Goal: Information Seeking & Learning: Learn about a topic

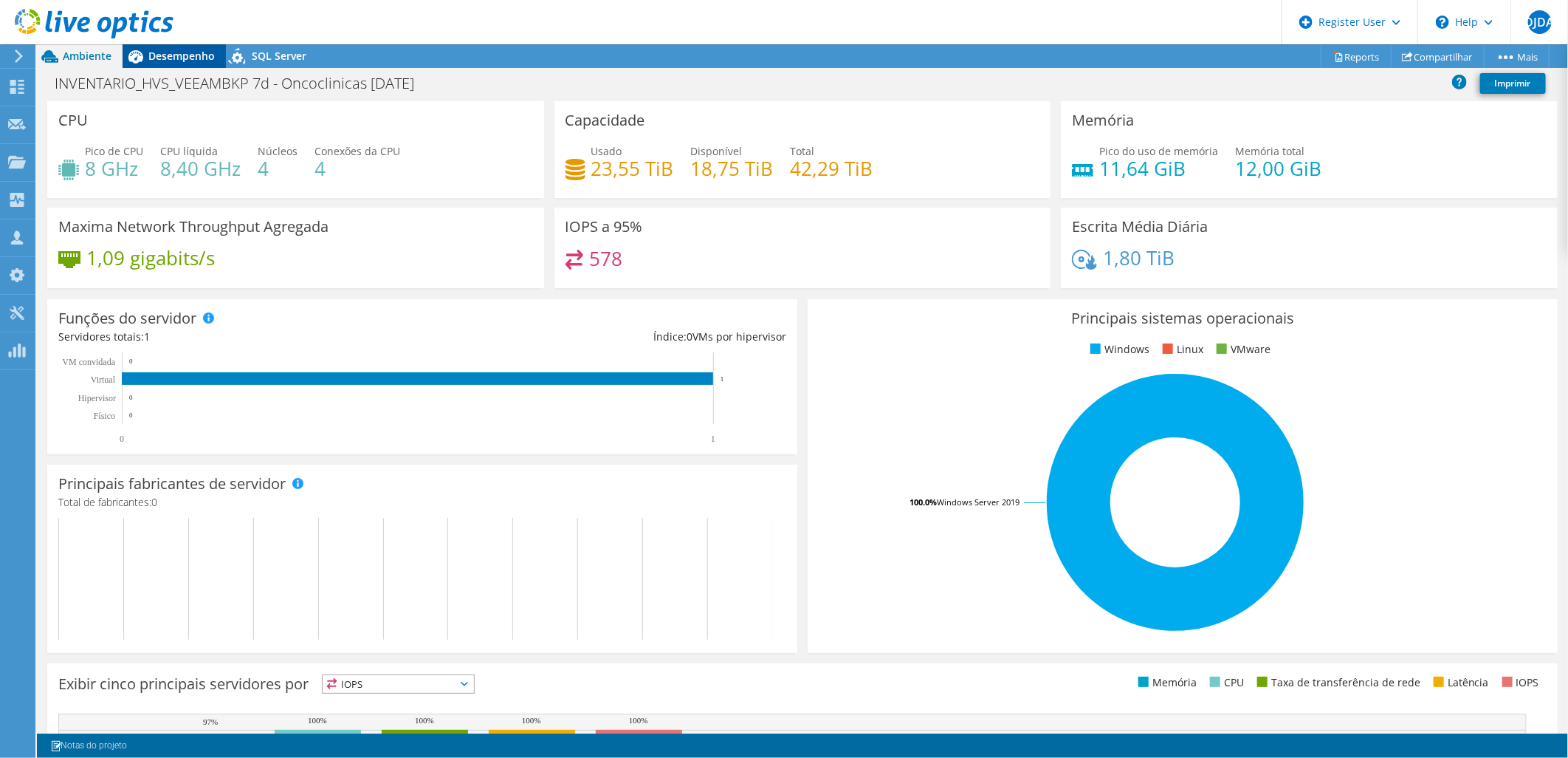
click at [170, 54] on span "Desempenho" at bounding box center [181, 55] width 66 height 14
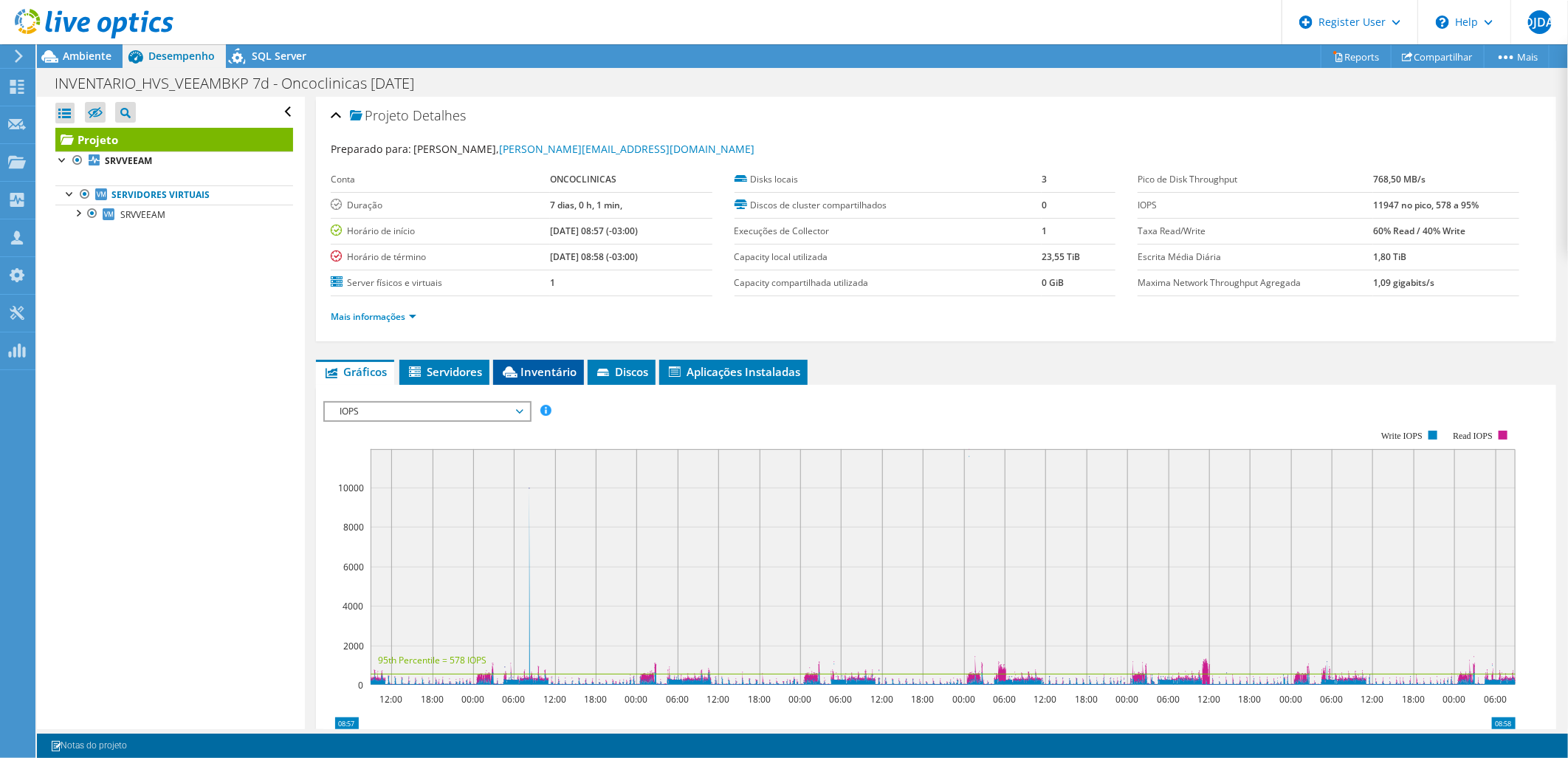
click at [533, 375] on span "Inventário" at bounding box center [539, 372] width 76 height 15
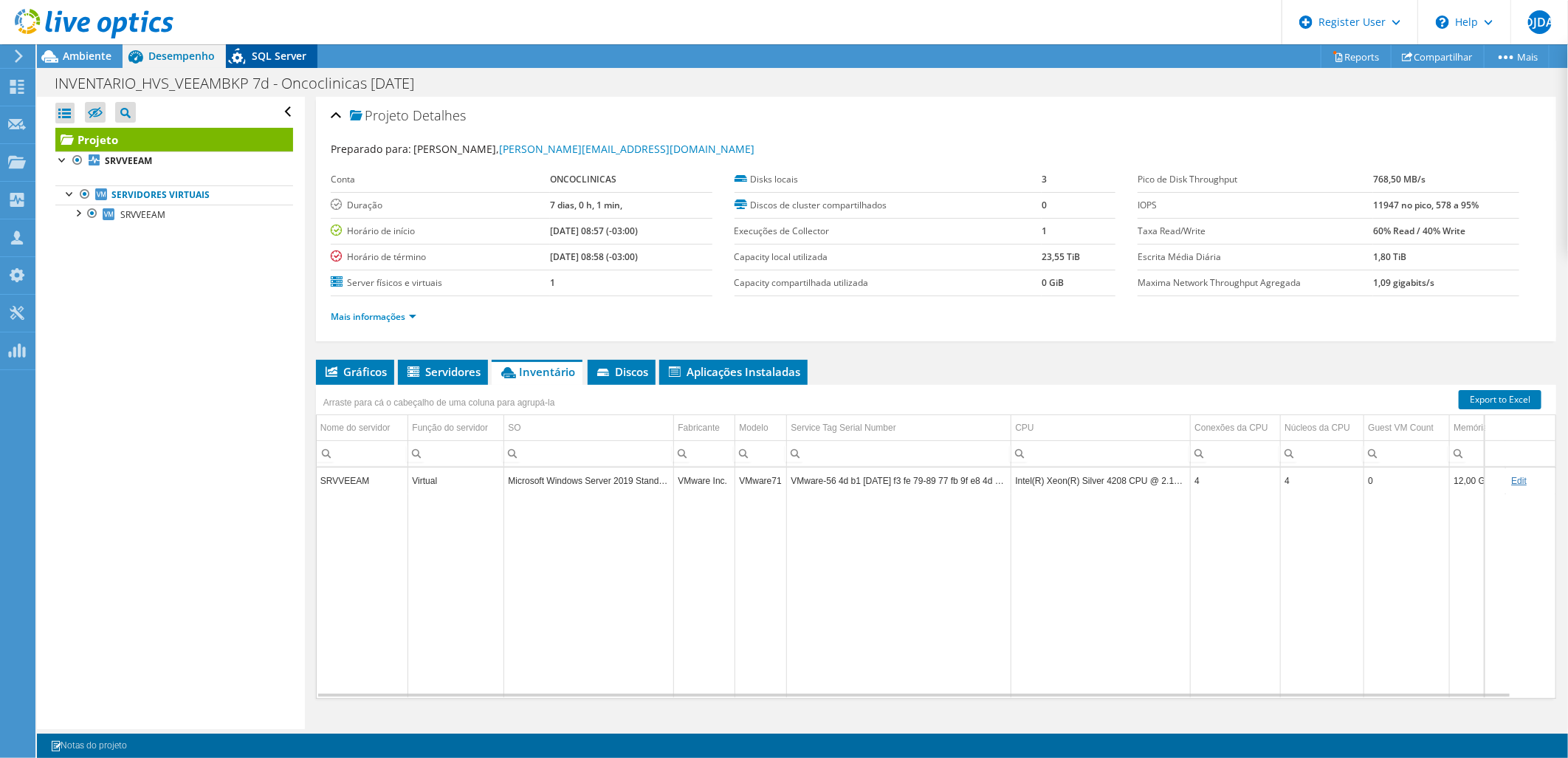
click at [252, 55] on span "SQL Server" at bounding box center [278, 55] width 54 height 14
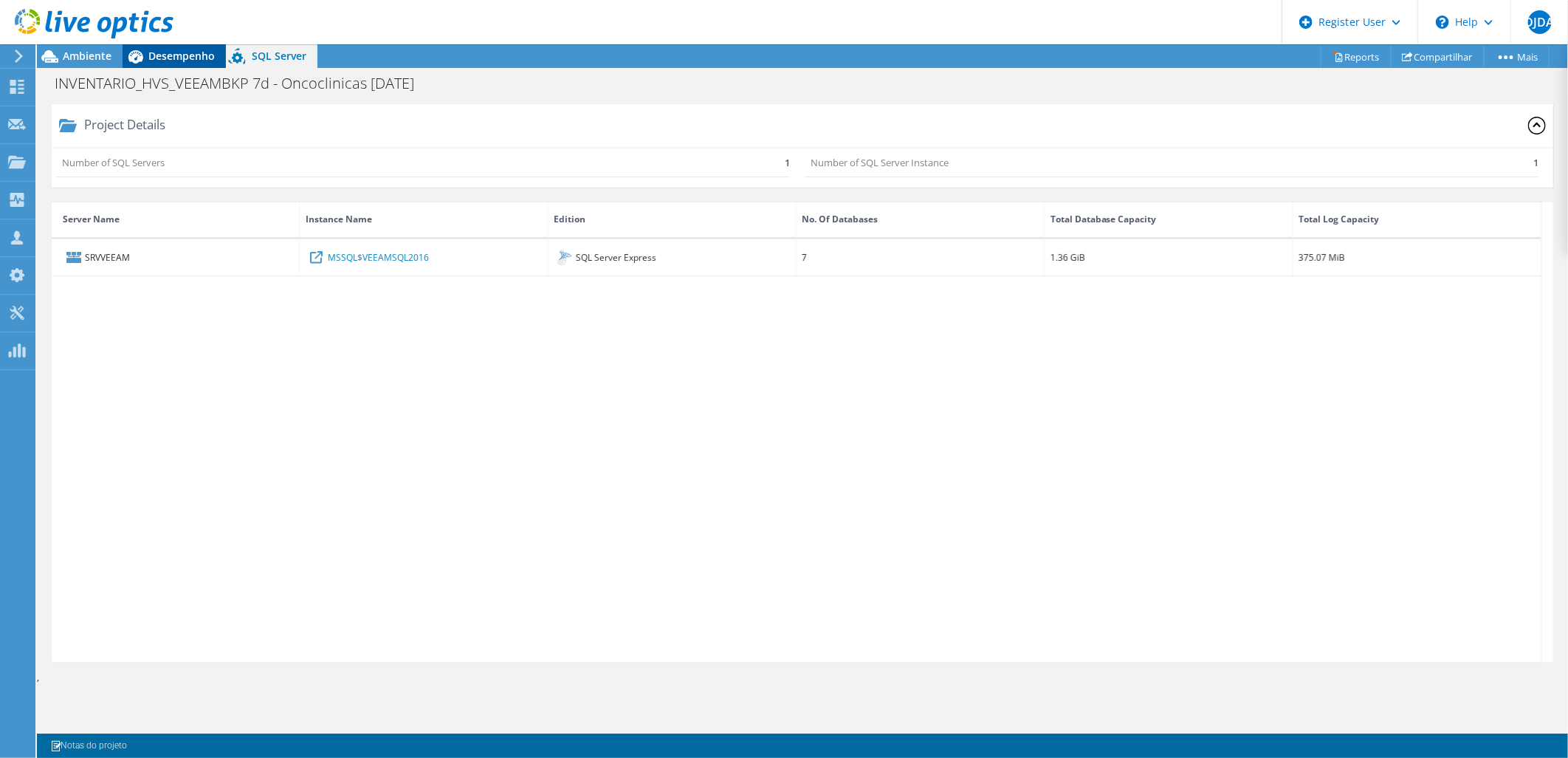
click at [170, 60] on span "Desempenho" at bounding box center [181, 55] width 66 height 14
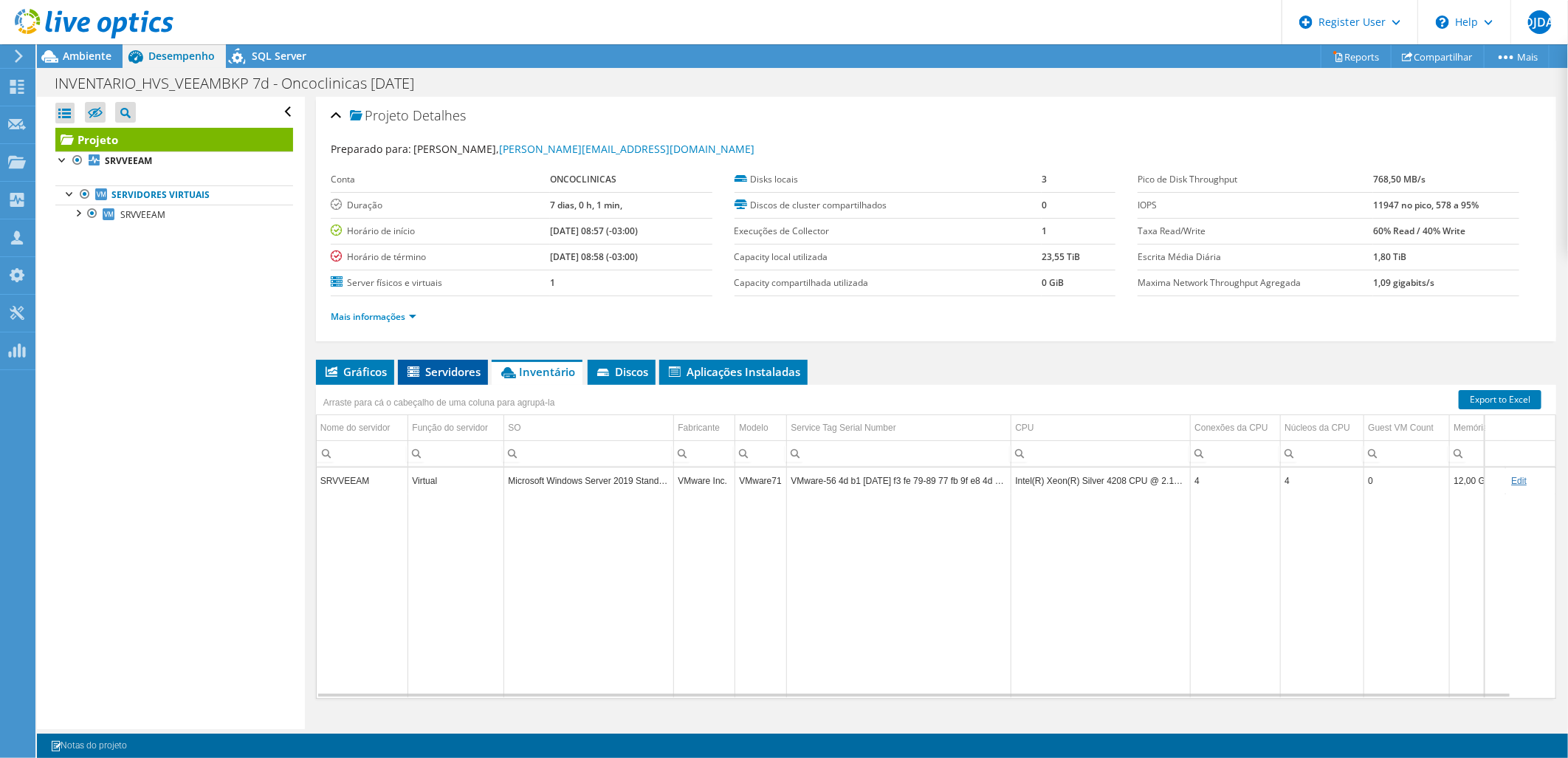
click at [459, 369] on span "Servidores" at bounding box center [443, 372] width 75 height 15
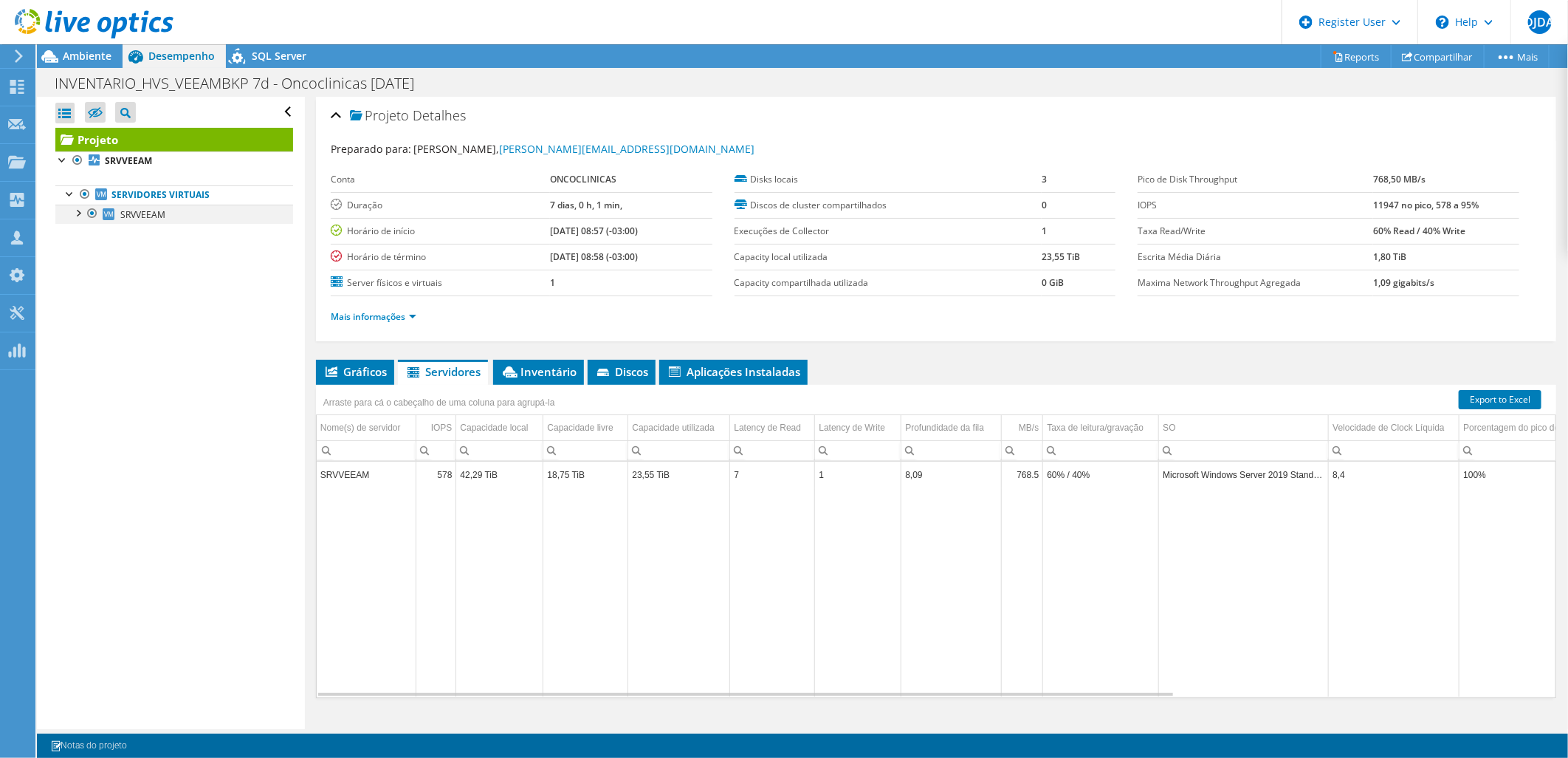
click at [74, 215] on div at bounding box center [77, 212] width 15 height 15
click at [87, 56] on span "Ambiente" at bounding box center [86, 55] width 48 height 14
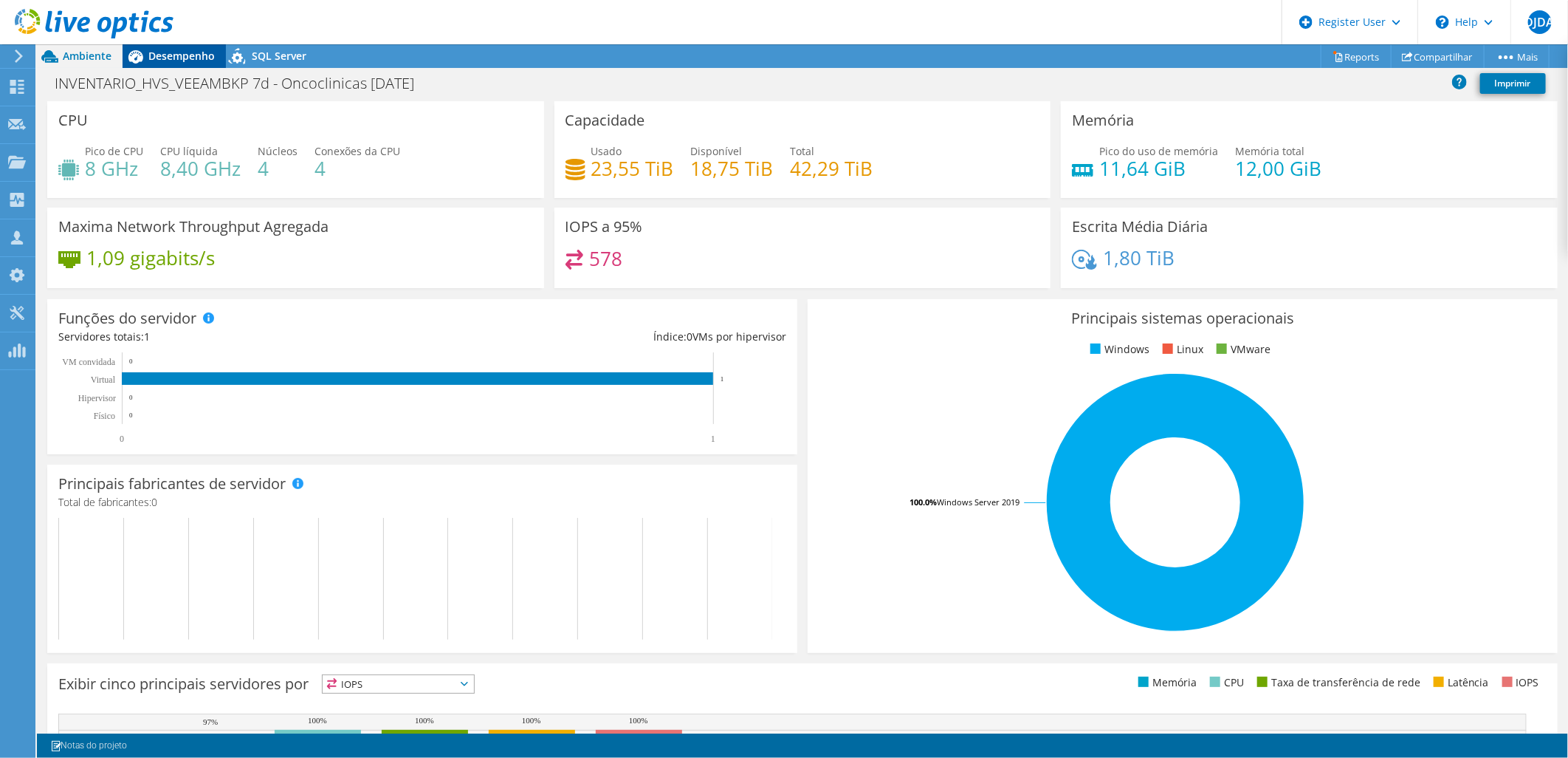
click at [145, 57] on icon at bounding box center [135, 57] width 26 height 26
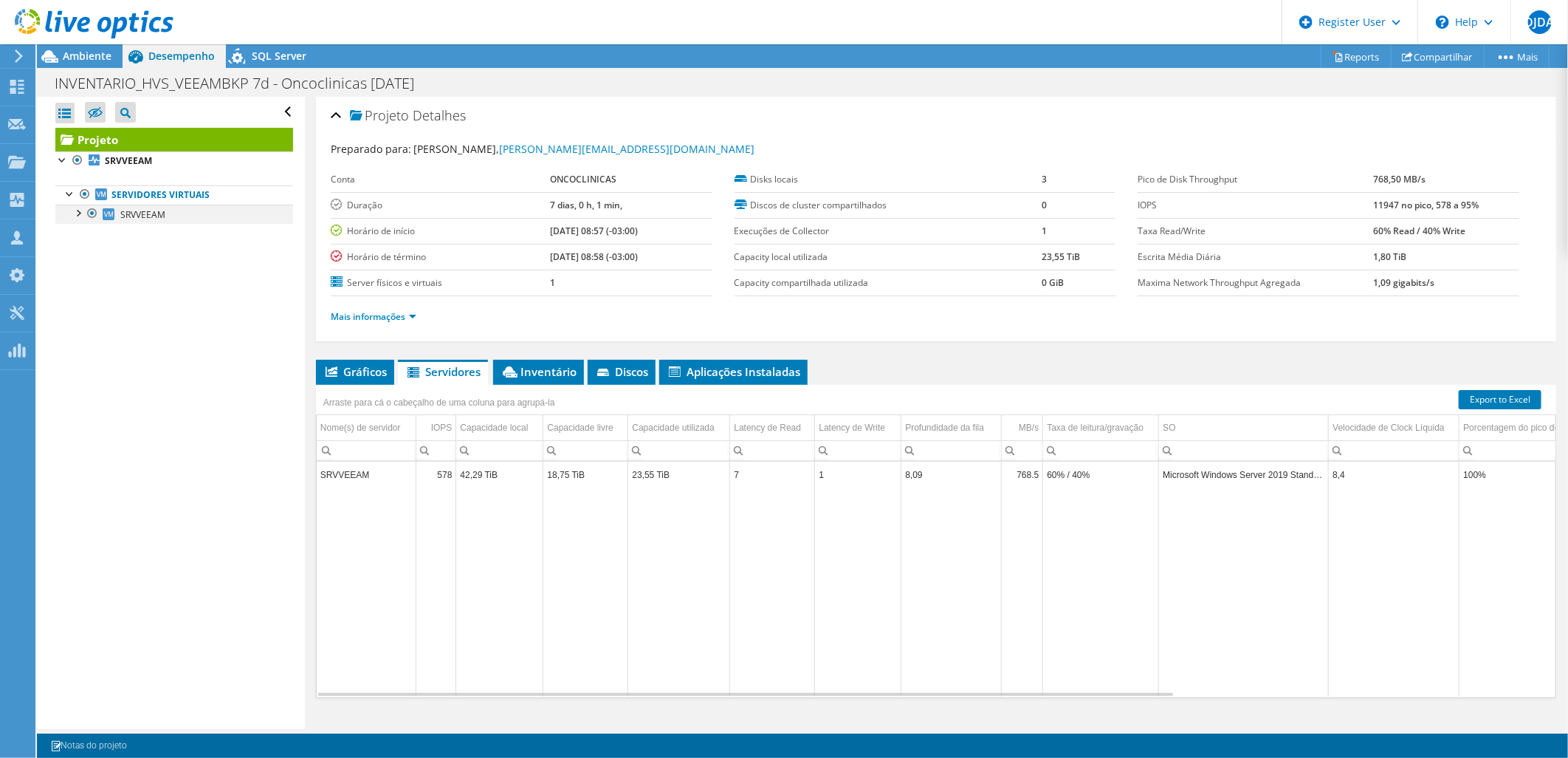
click at [74, 216] on div at bounding box center [77, 212] width 15 height 15
click at [77, 216] on div at bounding box center [77, 212] width 15 height 15
click at [423, 322] on li "Mais informações" at bounding box center [377, 317] width 95 height 16
click at [412, 316] on link "Mais informações" at bounding box center [373, 316] width 86 height 13
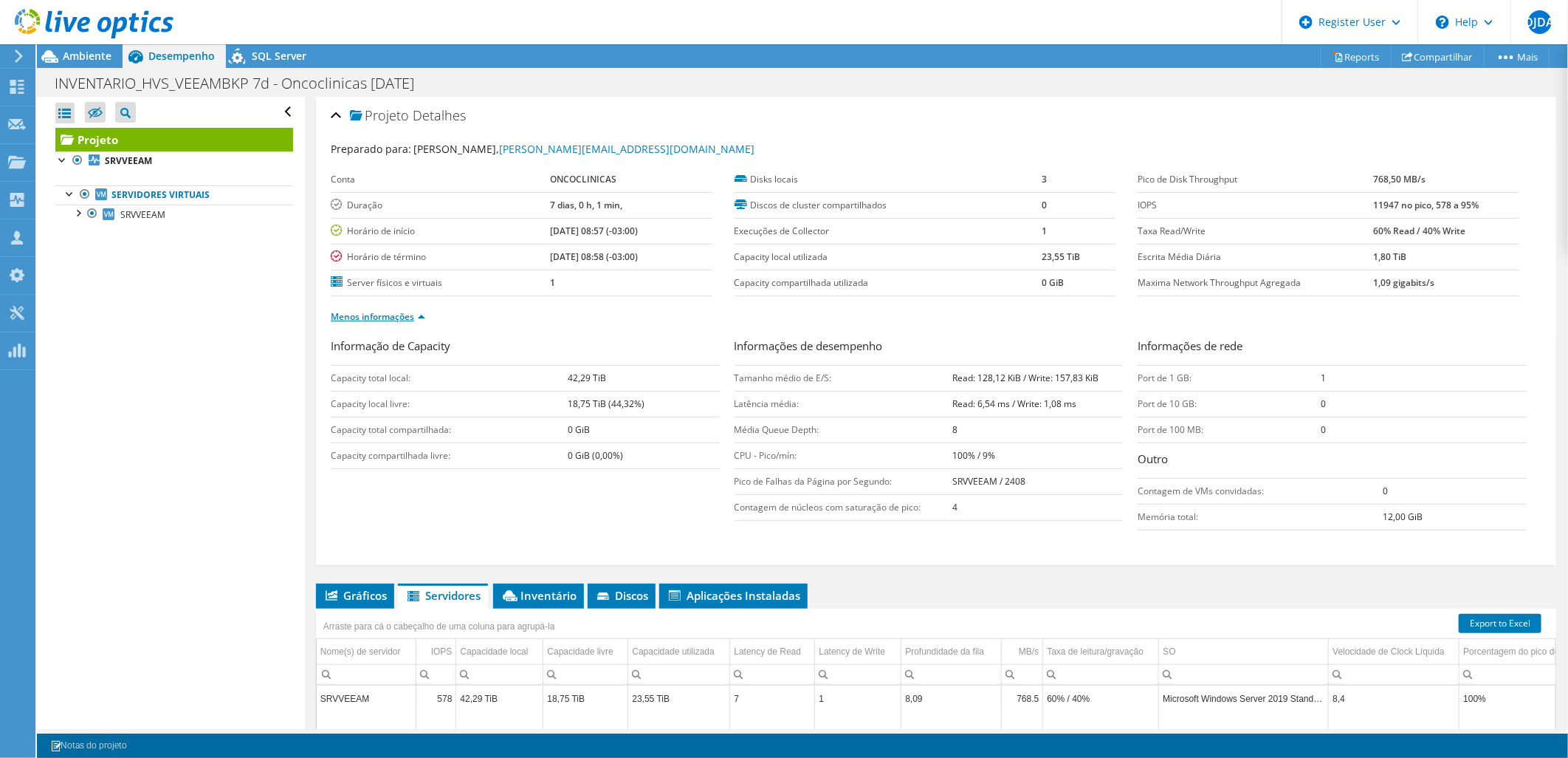
click at [411, 314] on link "Menos informações" at bounding box center [377, 316] width 95 height 13
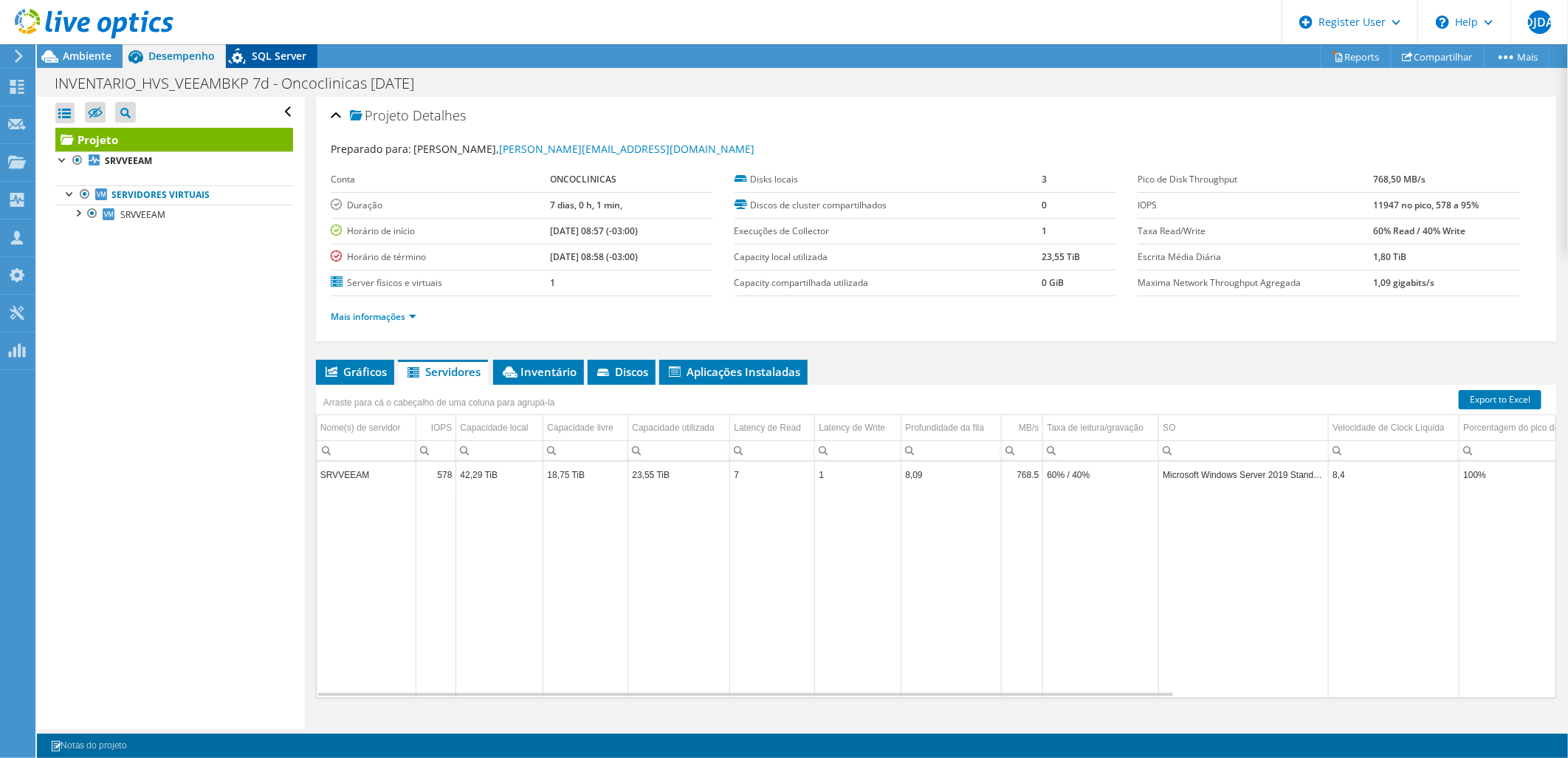
click at [266, 54] on span "SQL Server" at bounding box center [278, 55] width 54 height 14
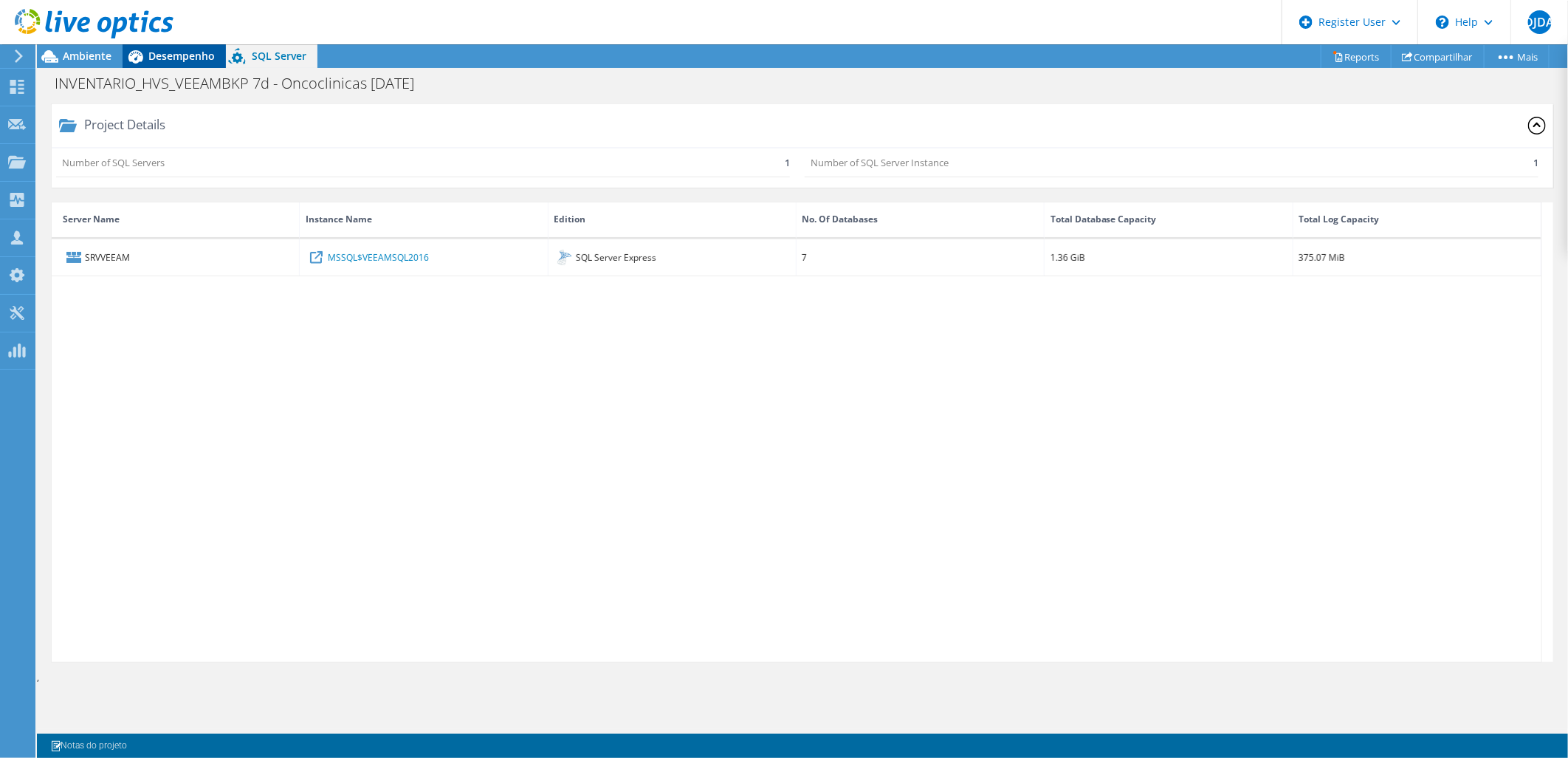
click at [162, 53] on span "Desempenho" at bounding box center [181, 55] width 66 height 14
